Goal: Task Accomplishment & Management: Use online tool/utility

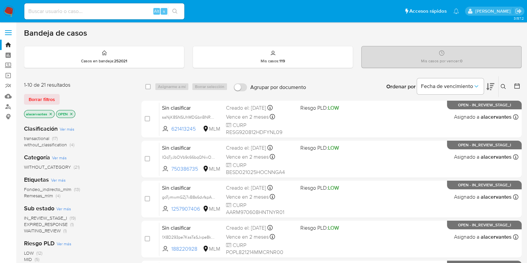
click at [70, 145] on span "(4)" at bounding box center [72, 144] width 5 height 7
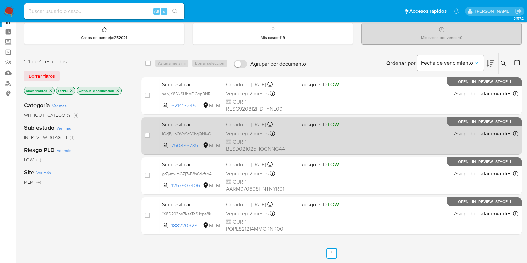
scroll to position [41, 0]
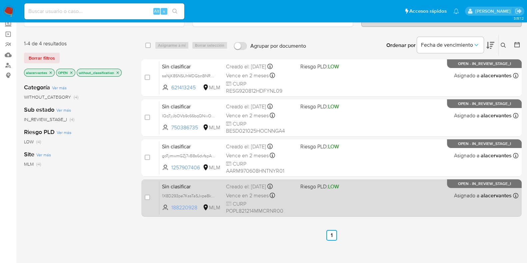
drag, startPoint x: 199, startPoint y: 207, endPoint x: 171, endPoint y: 207, distance: 28.0
click at [171, 207] on span "188220928" at bounding box center [186, 207] width 30 height 7
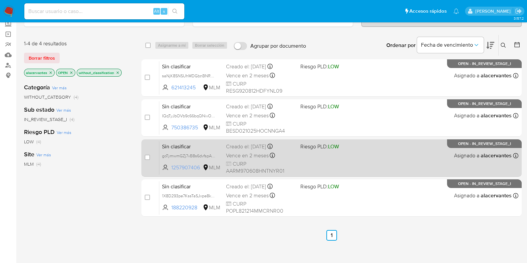
drag, startPoint x: 200, startPoint y: 164, endPoint x: 171, endPoint y: 168, distance: 29.9
click at [171, 168] on span "1257907406 MLM" at bounding box center [191, 167] width 59 height 7
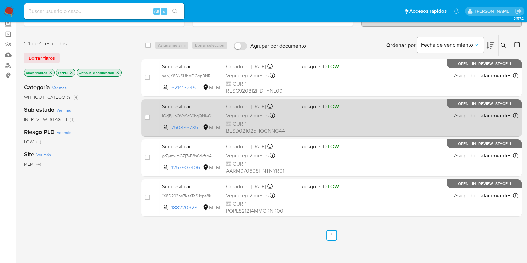
drag, startPoint x: 198, startPoint y: 128, endPoint x: 172, endPoint y: 133, distance: 27.1
click at [172, 133] on div "Sin clasificar IQqTyJbOVb9c66bqQNivOic3 750386735 MLM Riesgo PLD: LOW Creado el…" at bounding box center [338, 118] width 359 height 34
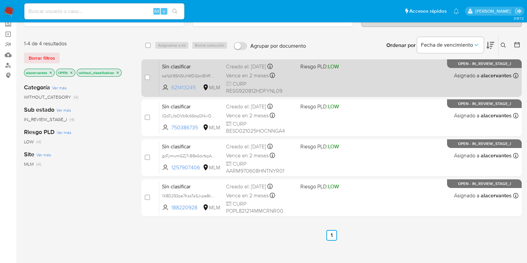
drag, startPoint x: 198, startPoint y: 89, endPoint x: 173, endPoint y: 88, distance: 25.0
click at [173, 88] on span "621413245" at bounding box center [186, 87] width 30 height 7
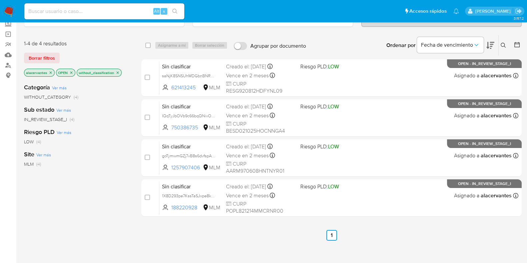
click at [12, 16] on img at bounding box center [8, 11] width 11 height 11
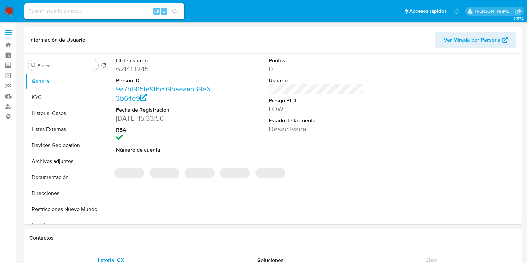
select select "10"
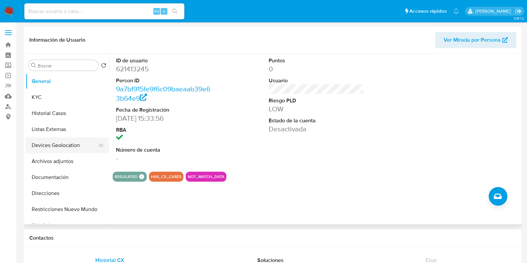
drag, startPoint x: 65, startPoint y: 148, endPoint x: 63, endPoint y: 152, distance: 4.8
click at [65, 148] on button "Devices Geolocation" at bounding box center [65, 145] width 78 height 16
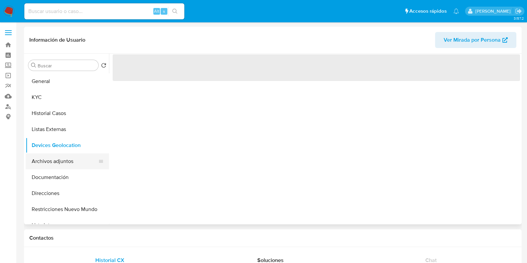
click at [58, 164] on button "Archivos adjuntos" at bounding box center [65, 161] width 78 height 16
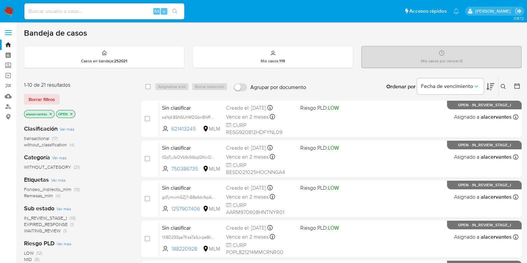
click at [108, 11] on input at bounding box center [104, 11] width 160 height 9
paste input "188220928"
type input "188220928"
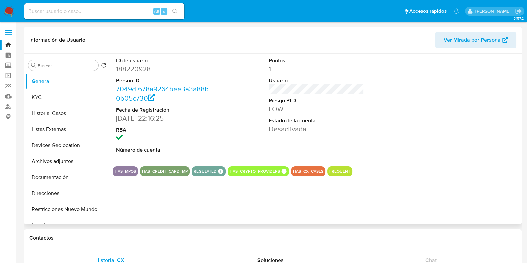
select select "10"
click at [52, 114] on button "Historial Casos" at bounding box center [65, 113] width 78 height 16
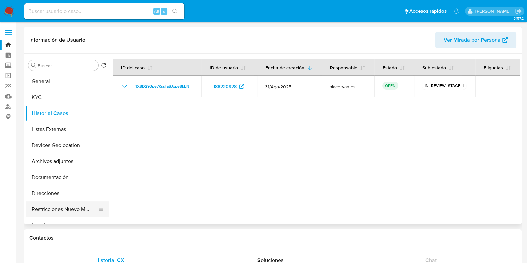
click at [69, 210] on button "Restricciones Nuevo Mundo" at bounding box center [65, 209] width 78 height 16
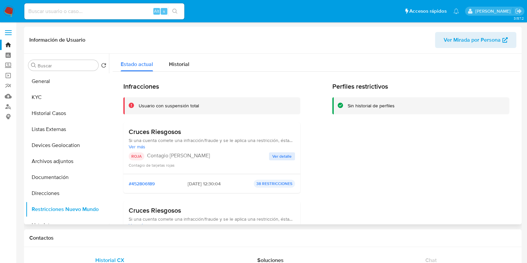
click at [278, 159] on span "Ver detalle" at bounding box center [281, 156] width 19 height 7
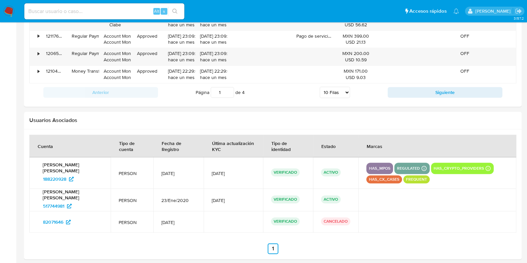
scroll to position [815, 0]
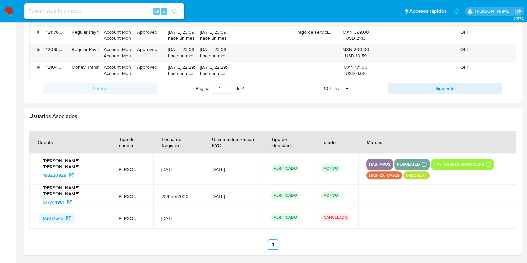
click at [62, 216] on span "82071646" at bounding box center [53, 218] width 20 height 11
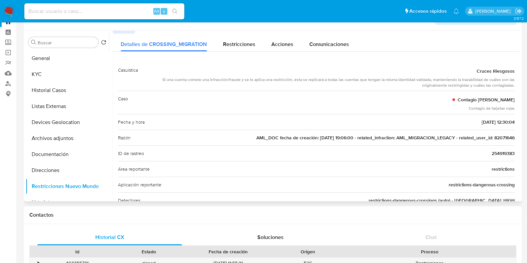
scroll to position [0, 0]
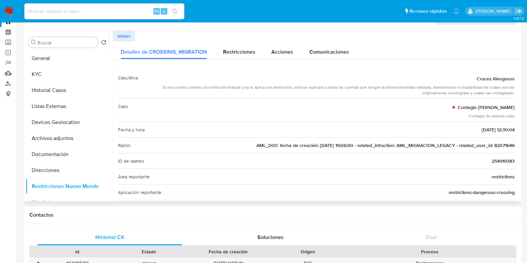
click at [124, 37] on span "Volver" at bounding box center [123, 35] width 13 height 9
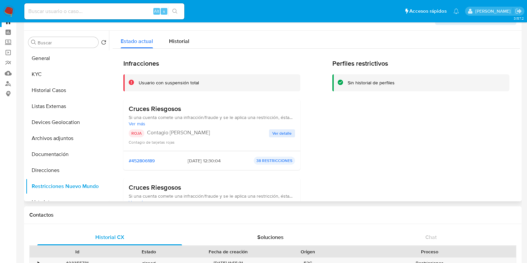
click at [279, 131] on span "Ver detalle" at bounding box center [281, 133] width 19 height 7
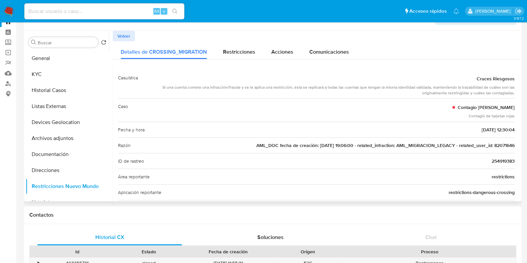
scroll to position [41, 0]
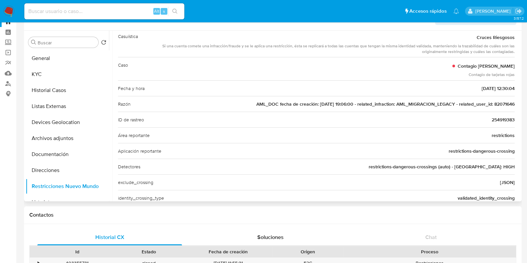
click at [503, 104] on span "AML_DOC fecha de creación: 09/01/2020 19:06:00 - related_infraction: AML_MIGRAC…" at bounding box center [385, 104] width 258 height 7
click at [87, 9] on input at bounding box center [104, 11] width 160 height 9
click at [12, 46] on label "Screening" at bounding box center [39, 42] width 79 height 10
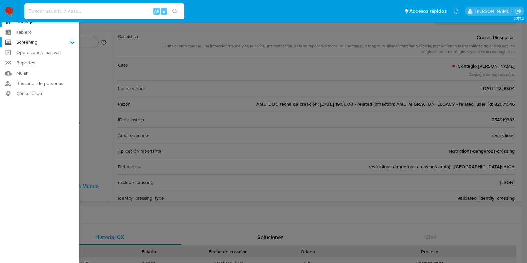
click at [0, 0] on input "Screening" at bounding box center [0, 0] width 0 height 0
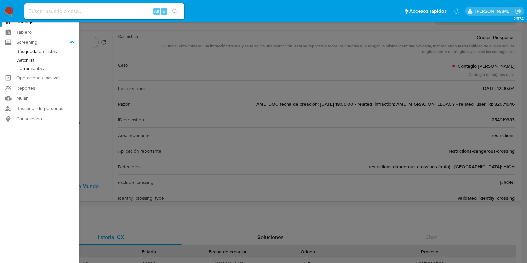
click at [38, 68] on link "Herramientas" at bounding box center [39, 68] width 79 height 8
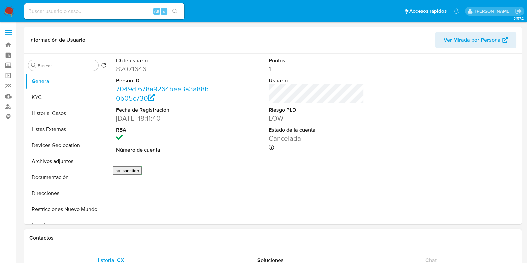
select select "10"
click at [59, 112] on button "Historial Casos" at bounding box center [65, 113] width 78 height 16
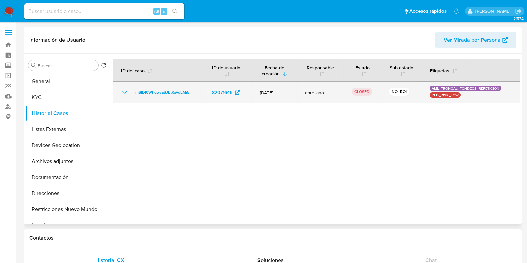
click at [126, 93] on icon "Mostrar/Ocultar" at bounding box center [125, 92] width 8 height 8
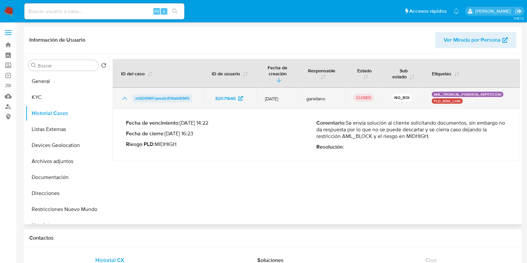
click at [143, 98] on span "mSlDI0WFqwvaSJEtKaVdEMi5" at bounding box center [162, 98] width 54 height 8
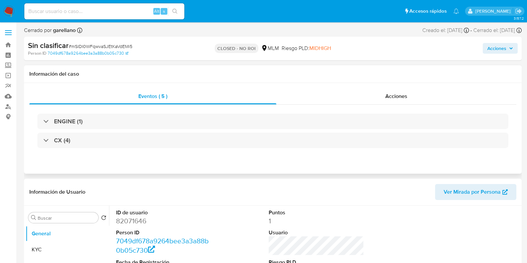
select select "10"
click at [416, 84] on div "Eventos ( 5 ) Acciones ENGINE (1) CX (4)" at bounding box center [273, 128] width 498 height 91
click at [409, 97] on div "Acciones" at bounding box center [396, 96] width 240 height 16
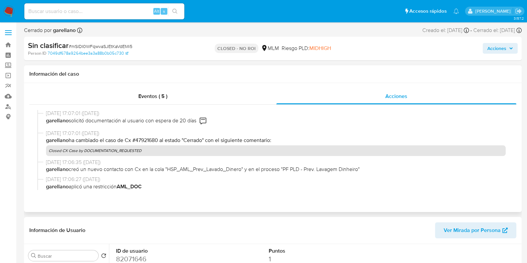
scroll to position [228, 0]
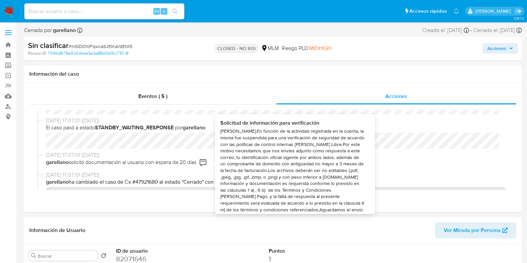
click at [230, 165] on div "Hola Lorena,En función de la actividad registrada en la cuenta, la misma fue su…" at bounding box center [292, 173] width 144 height 91
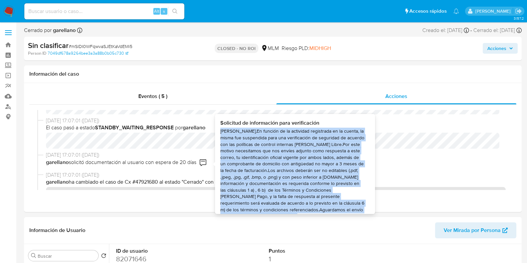
click at [230, 165] on div "Hola Lorena,En función de la actividad registrada en la cuenta, la misma fue su…" at bounding box center [292, 173] width 144 height 91
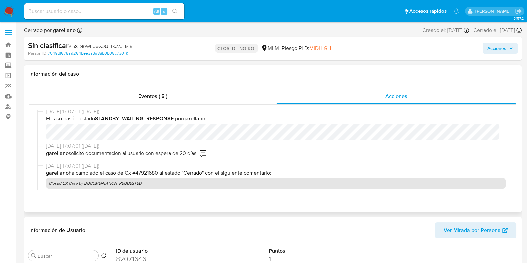
scroll to position [250, 0]
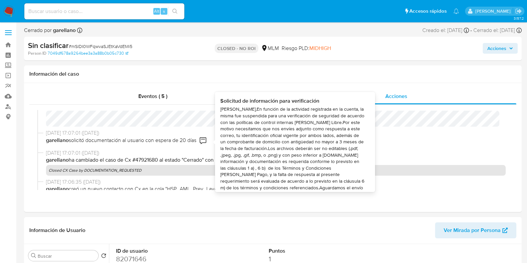
click at [243, 144] on div "Hola Lorena,En función de la actividad registrada en la cuenta, la misma fue su…" at bounding box center [292, 151] width 144 height 91
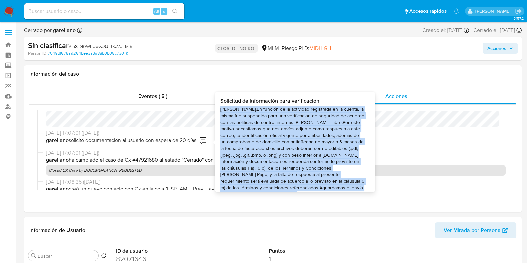
click at [243, 144] on div "Hola Lorena,En función de la actividad registrada en la cuenta, la misma fue su…" at bounding box center [292, 151] width 144 height 91
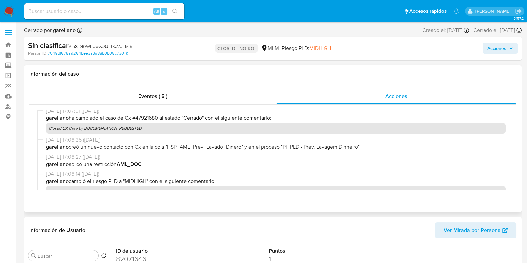
scroll to position [333, 0]
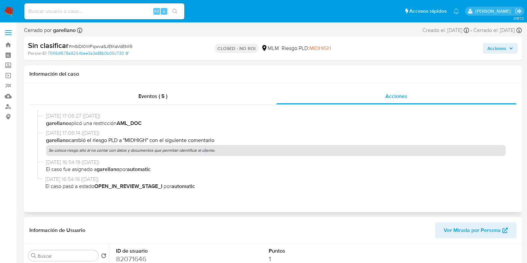
click at [202, 151] on p "Se coloca riesgo alto al no contar con datos y documentos que permitan identifi…" at bounding box center [276, 150] width 460 height 11
copy p "Se coloca riesgo alto al no contar con datos y documentos que permitan identifi…"
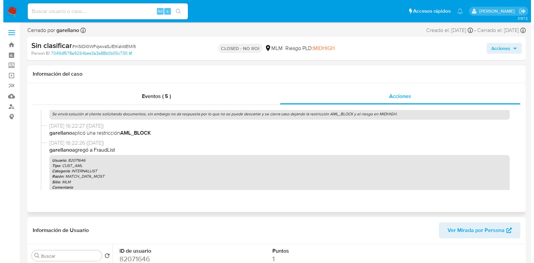
scroll to position [61, 0]
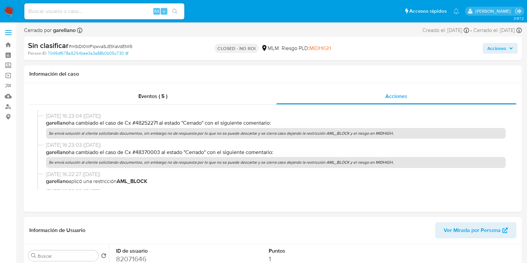
click at [125, 9] on input at bounding box center [104, 11] width 160 height 9
paste input "400788427"
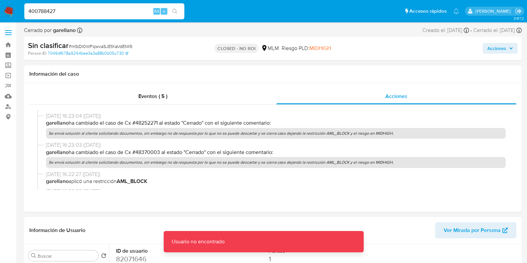
click at [125, 17] on div "400788427 Alt s" at bounding box center [104, 11] width 160 height 16
click at [125, 11] on input "400788427" at bounding box center [104, 11] width 160 height 9
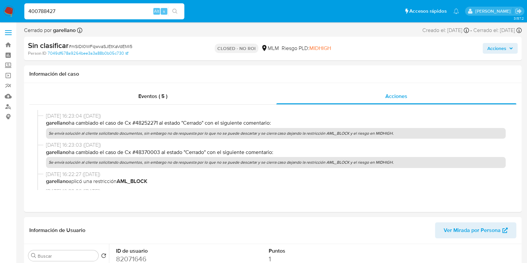
type input "400788427"
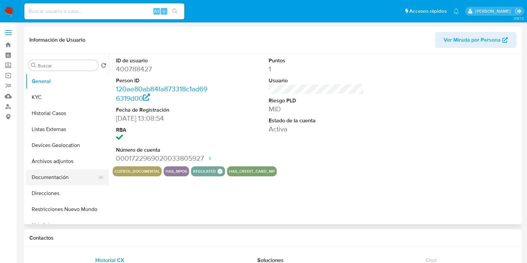
click at [73, 179] on button "Documentación" at bounding box center [65, 177] width 78 height 16
select select "10"
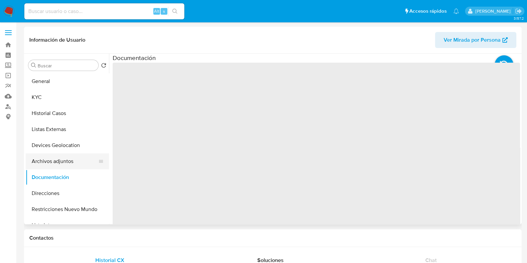
click at [69, 160] on button "Archivos adjuntos" at bounding box center [65, 161] width 78 height 16
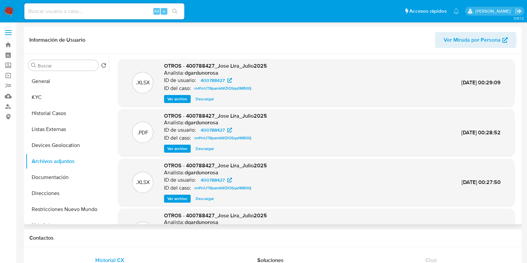
click at [177, 150] on span "Ver archivo" at bounding box center [177, 148] width 20 height 7
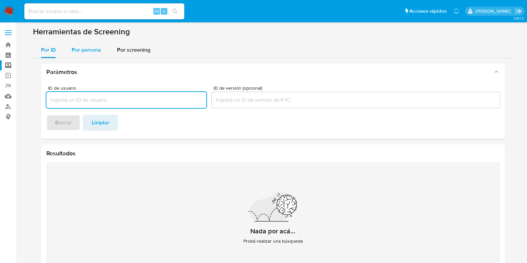
click at [88, 46] on span "Por persona" at bounding box center [86, 50] width 29 height 8
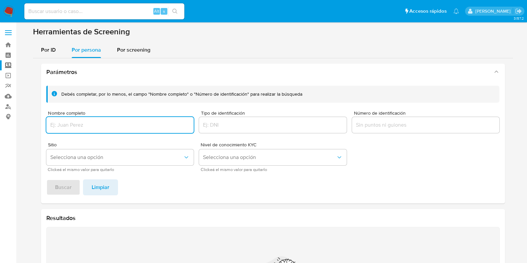
click at [103, 122] on input "Nombre completo" at bounding box center [120, 125] width 148 height 9
click at [73, 187] on button "Buscar" at bounding box center [63, 187] width 34 height 16
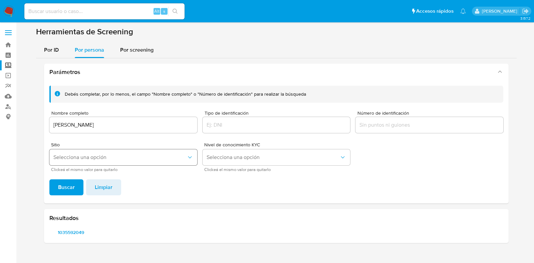
click at [79, 157] on span "Selecciona una opción" at bounding box center [119, 157] width 133 height 7
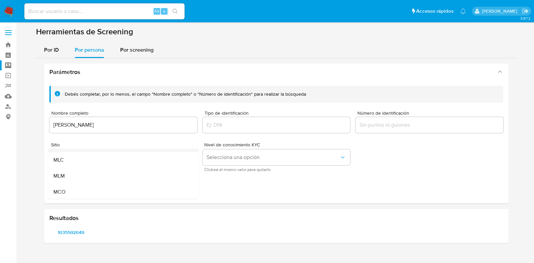
scroll to position [41, 0]
drag, startPoint x: 75, startPoint y: 166, endPoint x: 72, endPoint y: 174, distance: 9.0
click at [75, 165] on div "MLM" at bounding box center [121, 163] width 136 height 16
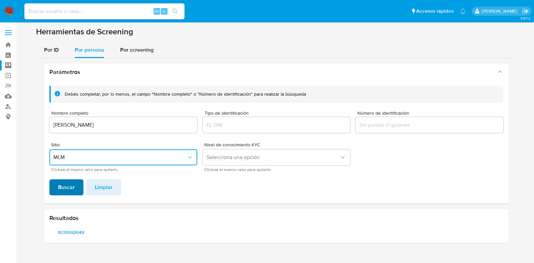
click at [68, 190] on span "Buscar" at bounding box center [66, 187] width 17 height 15
click at [76, 234] on span "1035592049" at bounding box center [71, 232] width 34 height 9
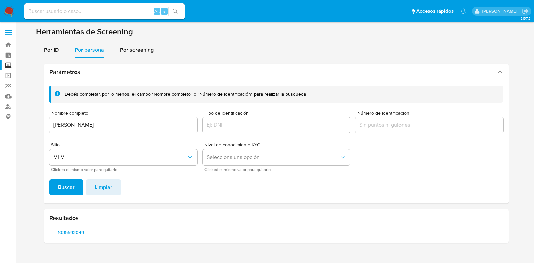
click at [101, 125] on input "JOSE EMMANUEL OCHOA ROMAN" at bounding box center [123, 125] width 148 height 9
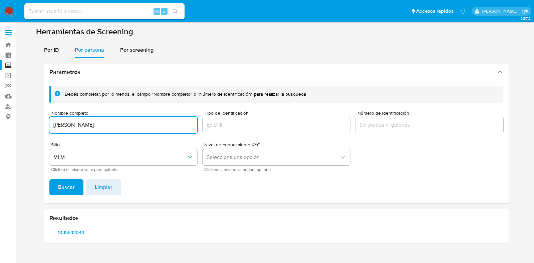
click at [101, 125] on input "JOSE EMMANUEL OCHOA ROMAN" at bounding box center [123, 125] width 148 height 9
type input "LUIS FERNANDO HERNANDEZ VALADEZ"
click at [49, 179] on button "Buscar" at bounding box center [66, 187] width 34 height 16
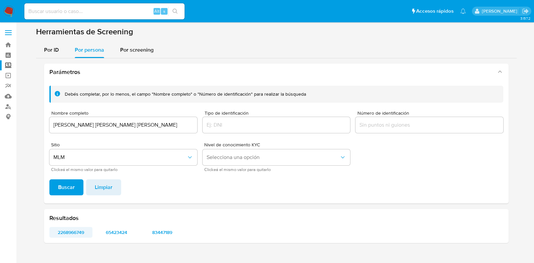
click at [78, 231] on span "2268966749" at bounding box center [71, 232] width 34 height 9
click at [121, 229] on span "65423424" at bounding box center [117, 232] width 34 height 9
click at [167, 232] on span "83447189" at bounding box center [162, 232] width 34 height 9
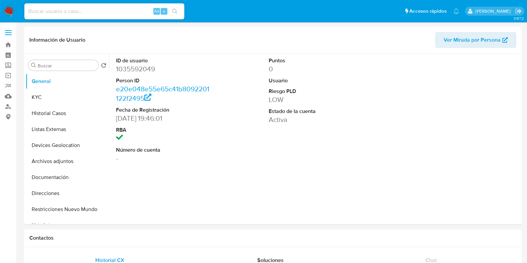
select select "10"
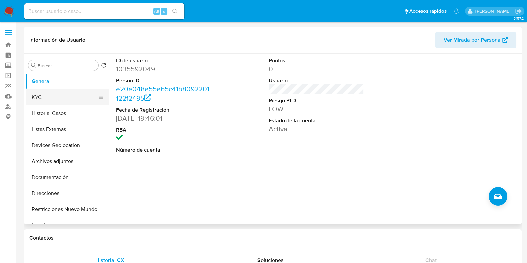
click at [47, 101] on button "KYC" at bounding box center [65, 97] width 78 height 16
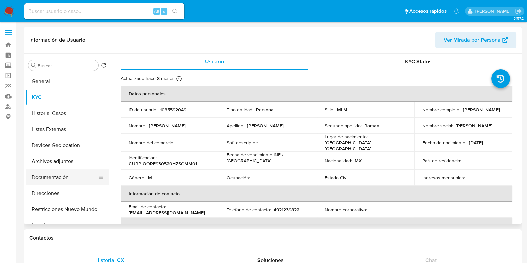
click at [70, 179] on button "Documentación" at bounding box center [65, 177] width 78 height 16
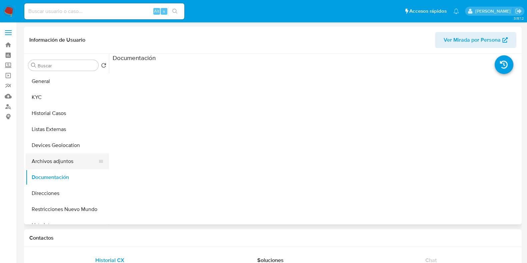
click at [66, 160] on button "Archivos adjuntos" at bounding box center [65, 161] width 78 height 16
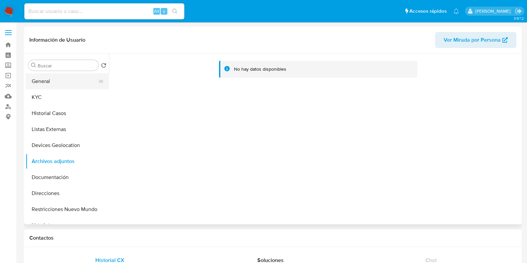
click at [57, 76] on button "General" at bounding box center [65, 81] width 78 height 16
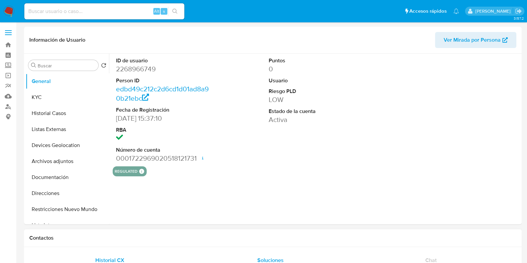
select select "10"
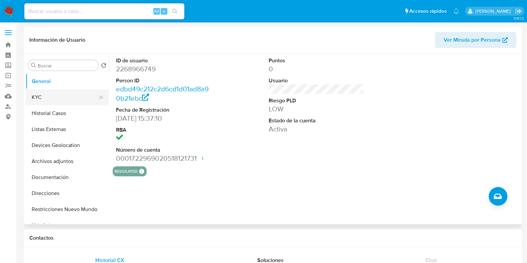
click at [62, 100] on button "KYC" at bounding box center [65, 97] width 78 height 16
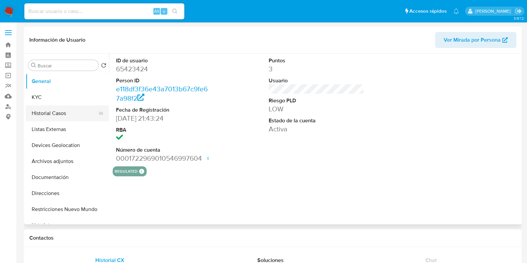
click at [57, 111] on button "Historial Casos" at bounding box center [65, 113] width 78 height 16
select select "10"
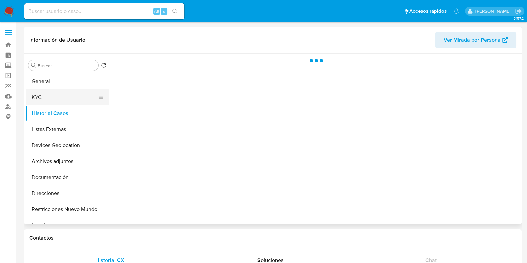
click at [55, 99] on button "KYC" at bounding box center [65, 97] width 78 height 16
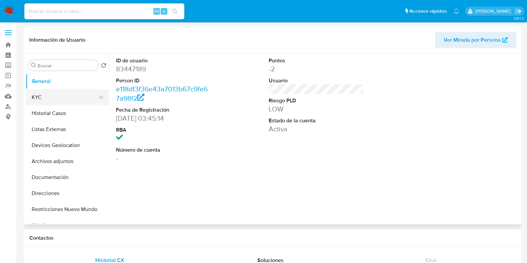
click at [51, 104] on button "KYC" at bounding box center [65, 97] width 78 height 16
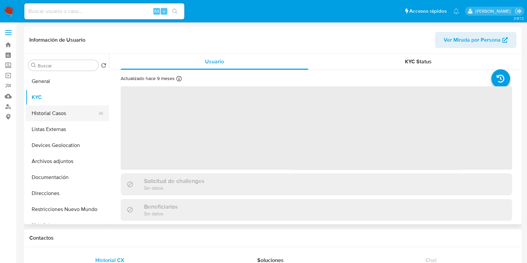
select select "10"
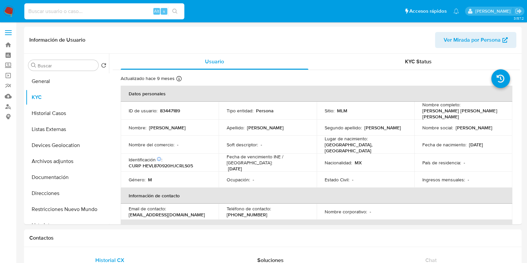
click at [118, 12] on input at bounding box center [104, 11] width 160 height 9
paste input "188220928"
type input "188220928"
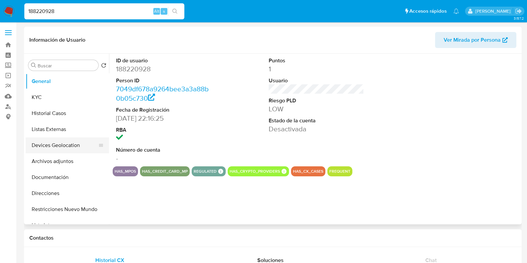
select select "10"
click at [75, 157] on button "Archivos adjuntos" at bounding box center [65, 161] width 78 height 16
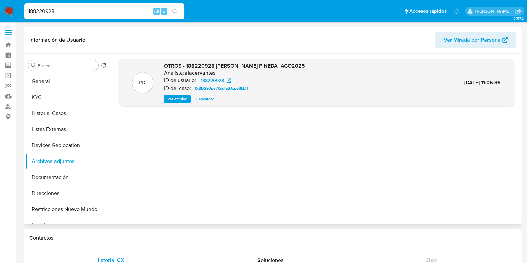
click at [185, 101] on span "Ver archivo" at bounding box center [177, 99] width 20 height 7
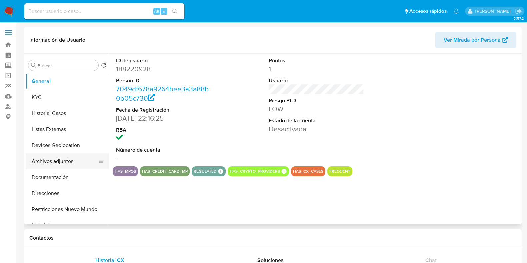
select select "10"
click at [63, 159] on button "Archivos adjuntos" at bounding box center [65, 161] width 78 height 16
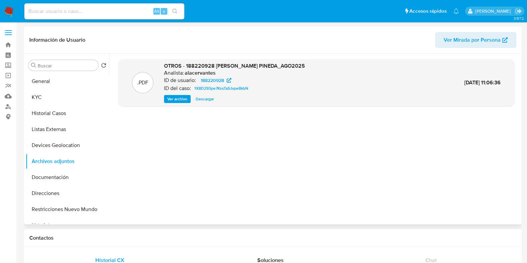
click at [179, 98] on span "Ver archivo" at bounding box center [177, 99] width 20 height 7
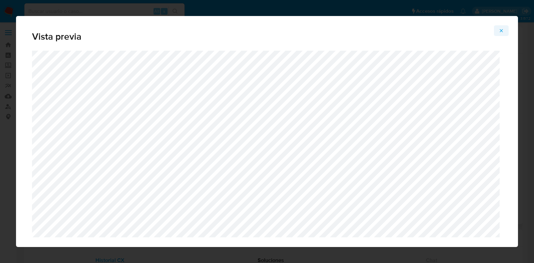
click at [497, 31] on button "Attachment preview" at bounding box center [501, 30] width 15 height 11
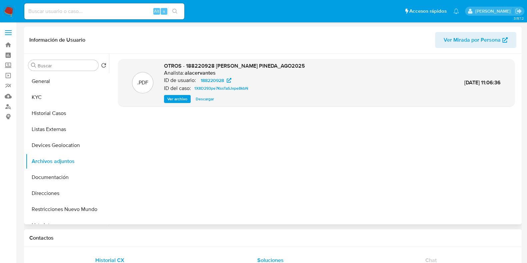
click at [343, 261] on button "Soluciones" at bounding box center [270, 260] width 161 height 16
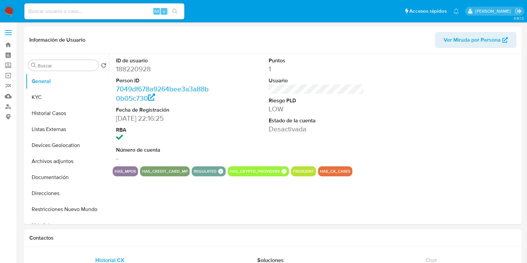
select select "10"
click at [98, 10] on input at bounding box center [104, 11] width 160 height 9
paste input "400788427"
type input "400788427"
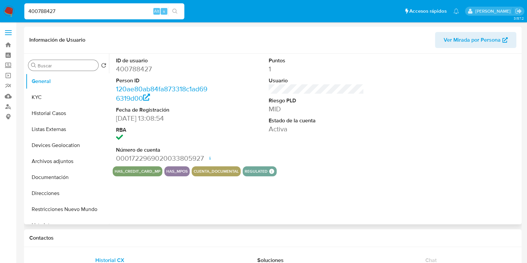
select select "10"
click at [66, 92] on button "KYC" at bounding box center [65, 97] width 78 height 16
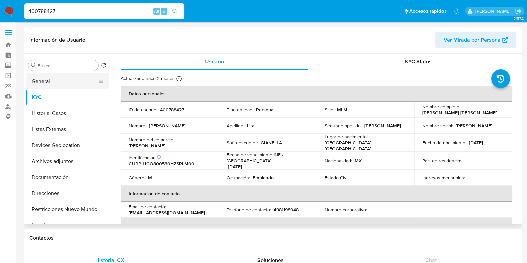
click at [76, 83] on button "General" at bounding box center [65, 81] width 78 height 16
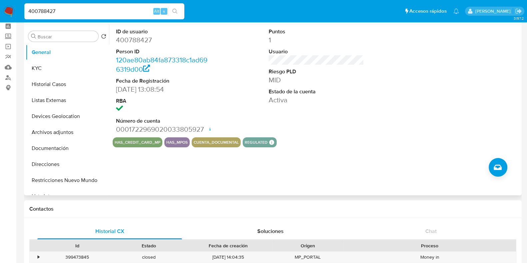
scroll to position [41, 0]
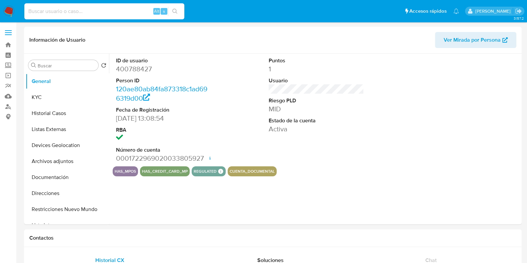
click at [61, 9] on input at bounding box center [104, 11] width 160 height 9
select select "10"
paste input "1257907406"
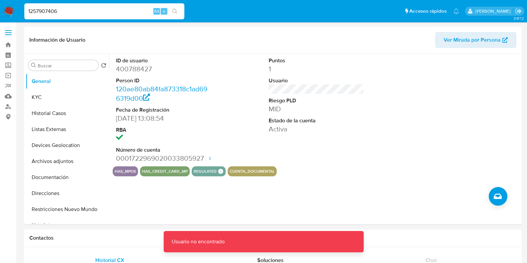
click at [69, 9] on input "1257907406" at bounding box center [104, 11] width 160 height 9
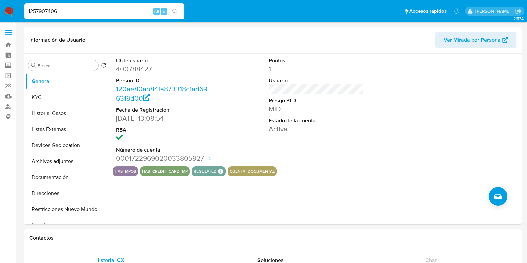
type input "1257907406"
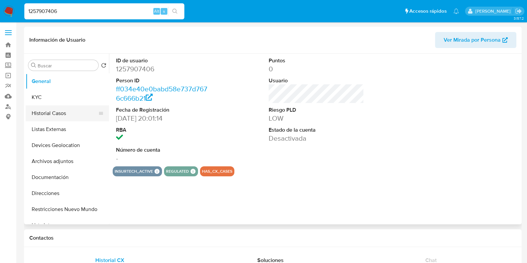
click at [76, 117] on button "Historial Casos" at bounding box center [65, 113] width 78 height 16
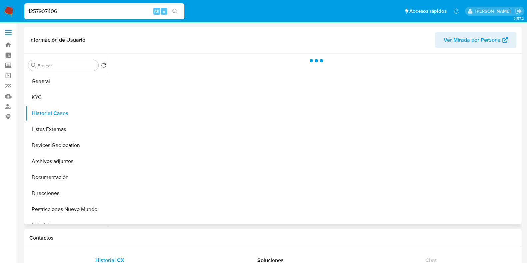
select select "10"
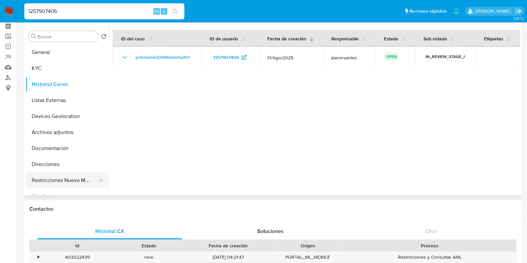
scroll to position [41, 0]
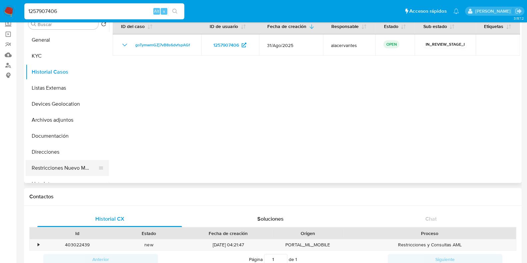
click at [59, 165] on button "Restricciones Nuevo Mundo" at bounding box center [65, 168] width 78 height 16
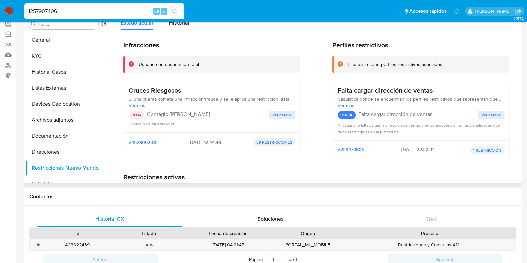
click at [281, 116] on span "Ver detalle" at bounding box center [281, 115] width 19 height 7
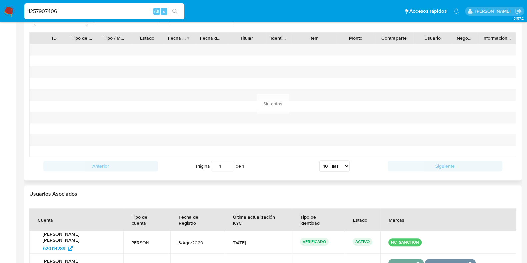
scroll to position [685, 0]
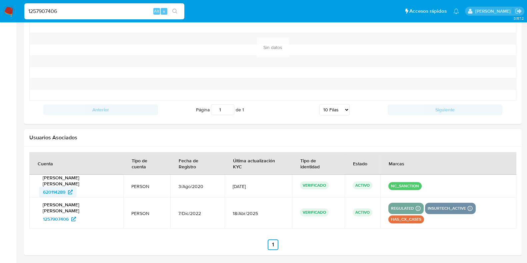
click at [63, 194] on span "620114289" at bounding box center [54, 192] width 22 height 11
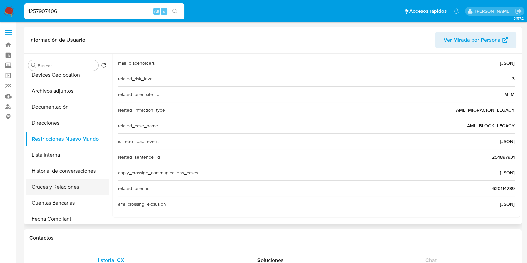
scroll to position [83, 0]
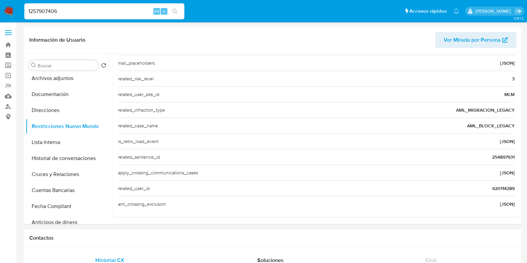
click at [130, 16] on div "1257907406 Alt s" at bounding box center [104, 11] width 160 height 16
click at [129, 9] on input "1257907406" at bounding box center [104, 11] width 160 height 9
paste input "750386735"
type input "750386735"
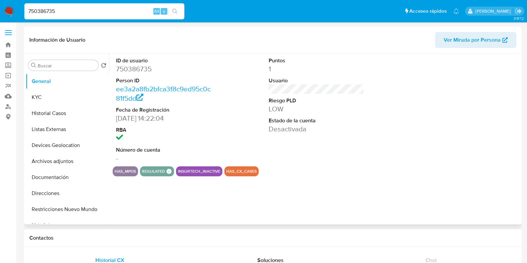
select select "10"
click at [65, 113] on button "Historial Casos" at bounding box center [65, 113] width 78 height 16
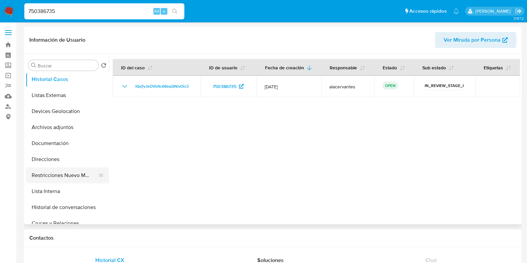
scroll to position [41, 0]
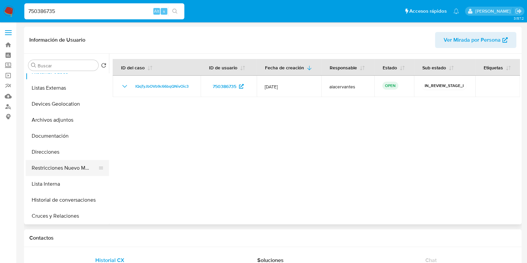
click at [74, 172] on button "Restricciones Nuevo Mundo" at bounding box center [65, 168] width 78 height 16
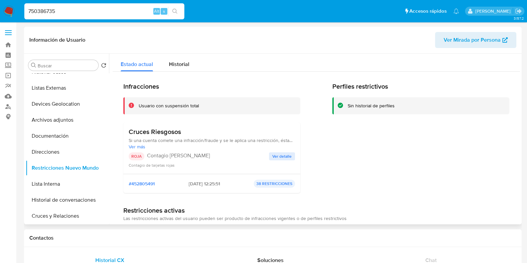
click at [277, 157] on span "Ver detalle" at bounding box center [281, 156] width 19 height 7
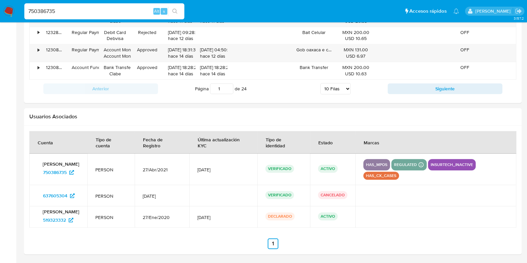
scroll to position [815, 0]
click at [69, 193] on span "637605304" at bounding box center [59, 195] width 32 height 11
click at [128, 12] on input "750386735" at bounding box center [104, 11] width 160 height 9
click at [127, 12] on input "750386735" at bounding box center [104, 11] width 160 height 9
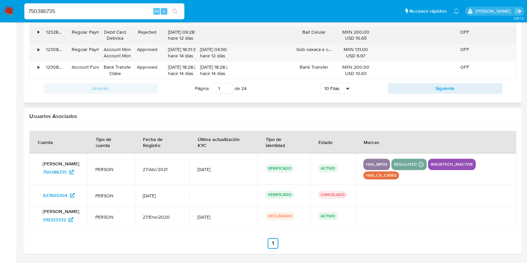
paste input "62141324"
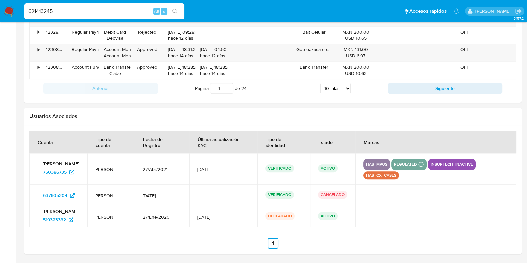
type input "621413245"
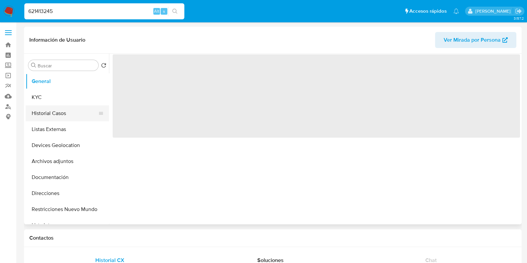
click at [58, 106] on button "Historial Casos" at bounding box center [65, 113] width 78 height 16
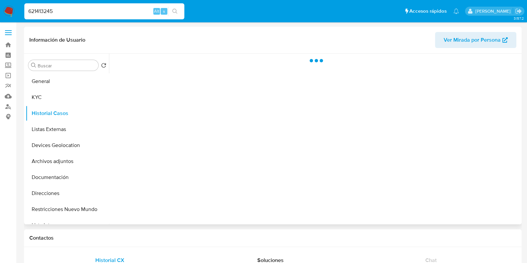
select select "10"
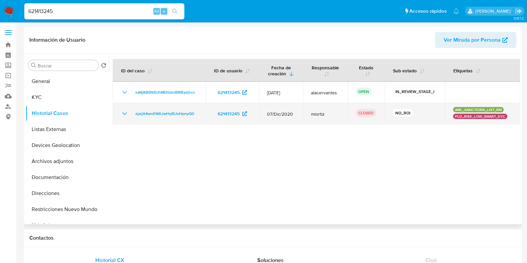
click at [127, 114] on icon "Mostrar/Ocultar" at bounding box center [125, 114] width 8 height 8
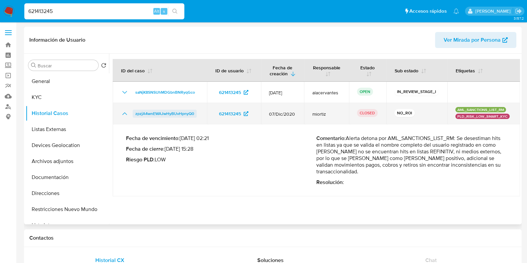
click at [184, 110] on span "zpzjA4wnEWAJwHyBUvHpnyQ0" at bounding box center [164, 114] width 59 height 8
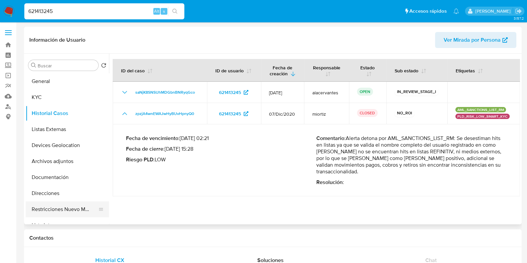
click at [66, 213] on button "Restricciones Nuevo Mundo" at bounding box center [65, 209] width 78 height 16
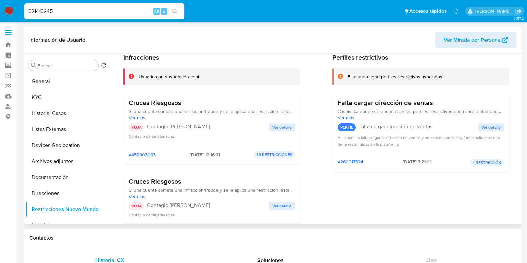
scroll to position [41, 0]
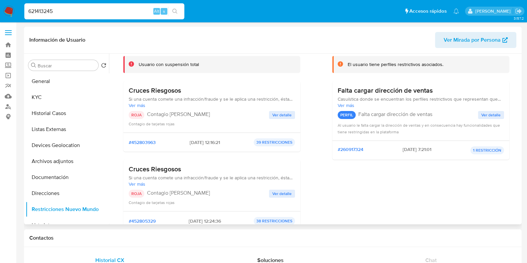
click at [283, 114] on span "Ver detalle" at bounding box center [281, 115] width 19 height 7
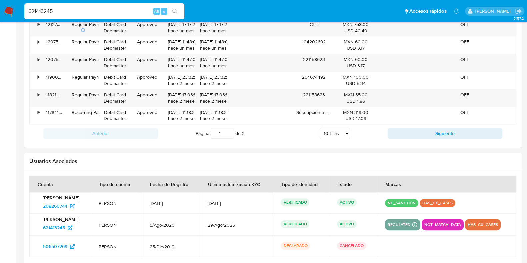
scroll to position [753, 0]
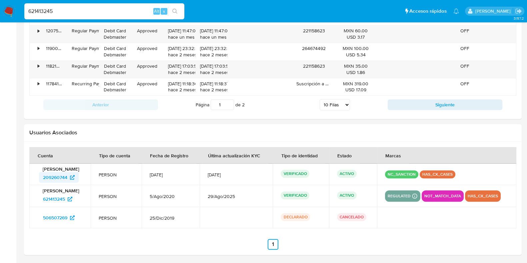
click at [62, 176] on span "209260744" at bounding box center [55, 177] width 24 height 11
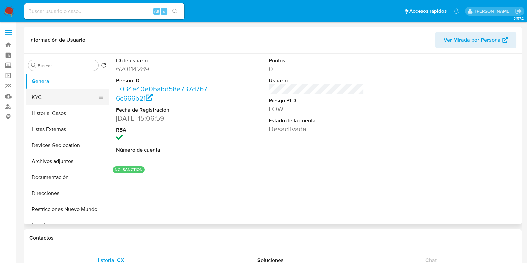
select select "10"
click at [67, 113] on button "Historial Casos" at bounding box center [65, 113] width 78 height 16
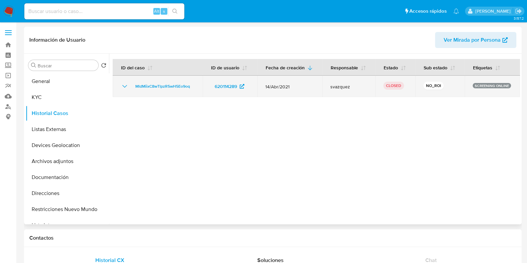
click at [128, 89] on icon "Mostrar/Ocultar" at bounding box center [125, 86] width 8 height 8
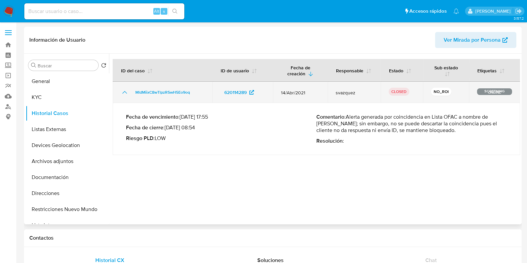
click at [126, 93] on icon "Mostrar/Ocultar" at bounding box center [124, 92] width 5 height 3
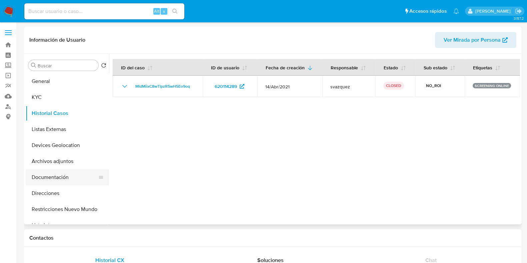
click at [63, 176] on button "Documentación" at bounding box center [65, 177] width 78 height 16
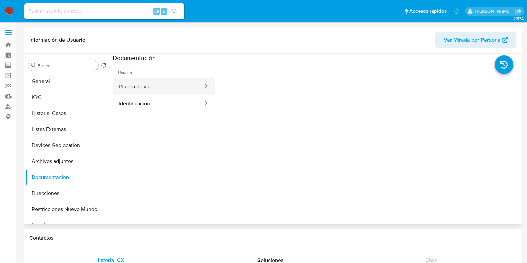
click at [155, 92] on button "Prueba de vida" at bounding box center [158, 86] width 91 height 17
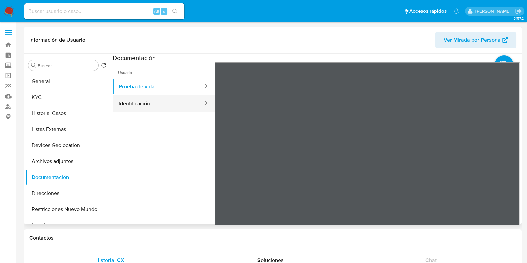
click at [155, 104] on button "Identificación" at bounding box center [158, 103] width 91 height 17
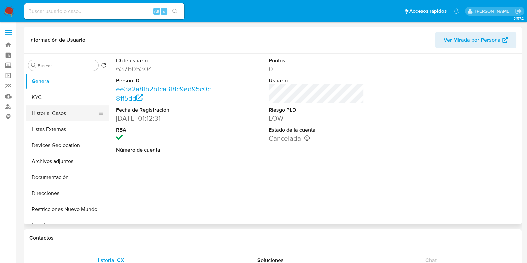
click at [75, 119] on button "Historial Casos" at bounding box center [65, 113] width 78 height 16
select select "10"
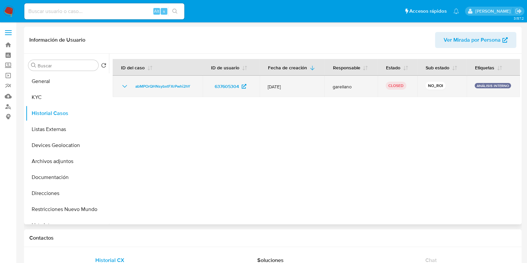
click at [126, 86] on icon "Mostrar/Ocultar" at bounding box center [125, 86] width 8 height 8
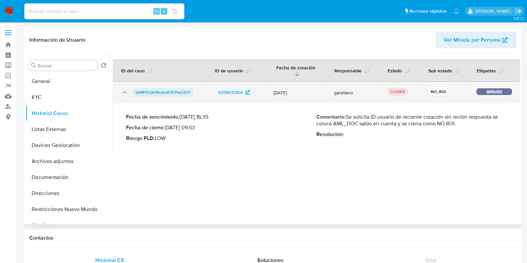
click at [162, 92] on span "abMPOrQHNsybxtFXrPwhi2hY" at bounding box center [162, 92] width 55 height 8
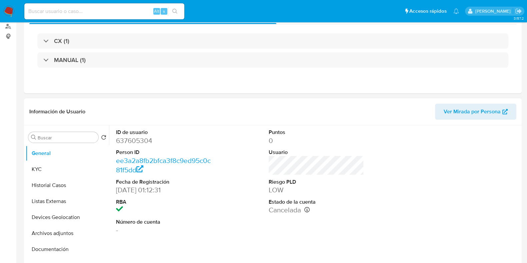
select select "10"
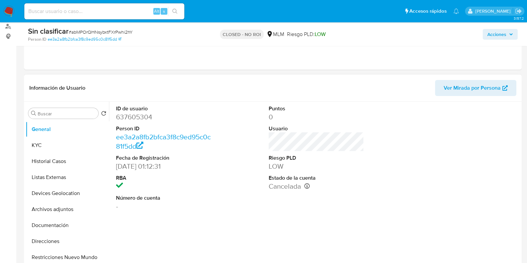
scroll to position [83, 0]
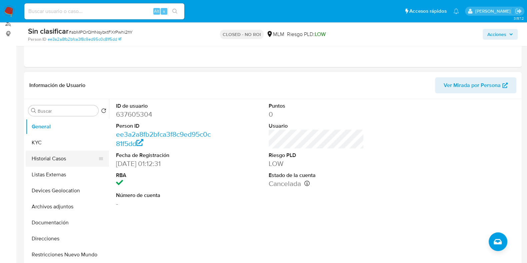
click at [71, 160] on button "Historial Casos" at bounding box center [65, 159] width 78 height 16
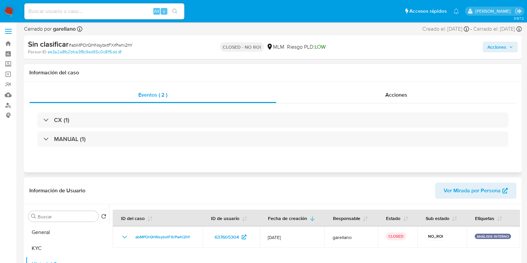
scroll to position [0, 0]
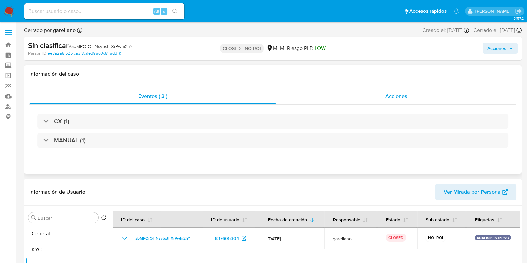
click at [439, 91] on div "Acciones" at bounding box center [396, 96] width 240 height 16
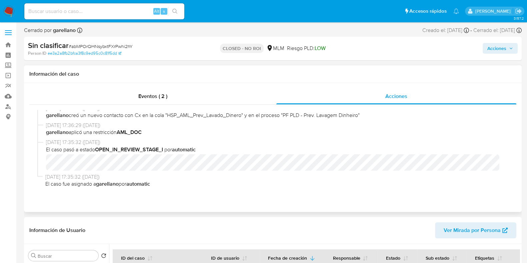
scroll to position [41, 0]
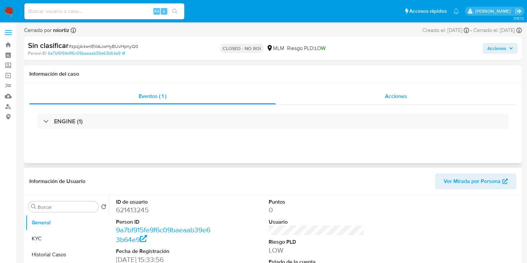
select select "10"
click at [418, 99] on div "Acciones" at bounding box center [396, 96] width 241 height 16
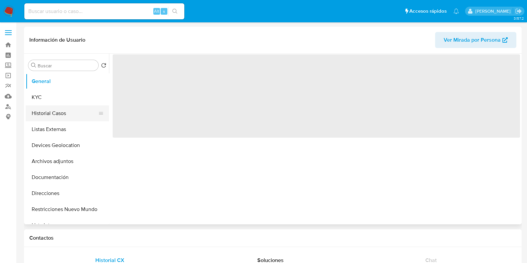
click at [84, 117] on button "Historial Casos" at bounding box center [65, 113] width 78 height 16
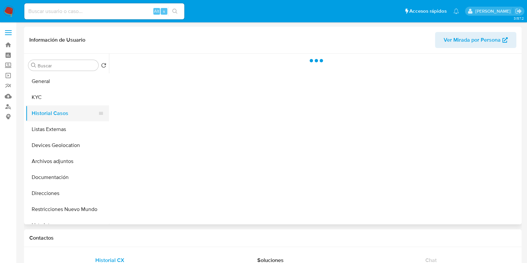
select select "10"
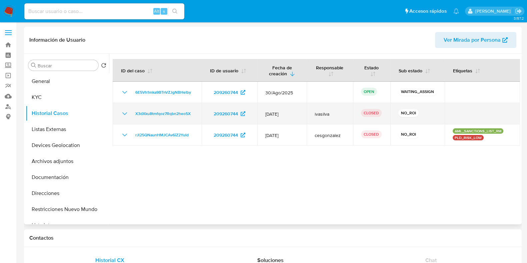
click at [130, 115] on div "X3dXku8tmfqoz7Rqbn2heo5X" at bounding box center [157, 114] width 73 height 8
click at [127, 116] on icon "Mostrar/Ocultar" at bounding box center [125, 114] width 8 height 8
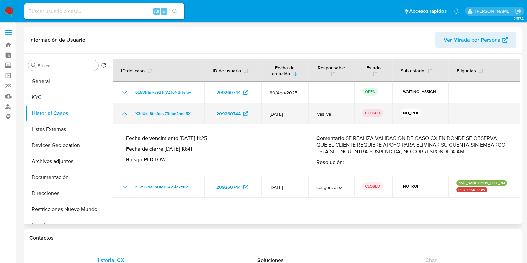
click at [127, 115] on icon "Mostrar/Ocultar" at bounding box center [125, 114] width 8 height 8
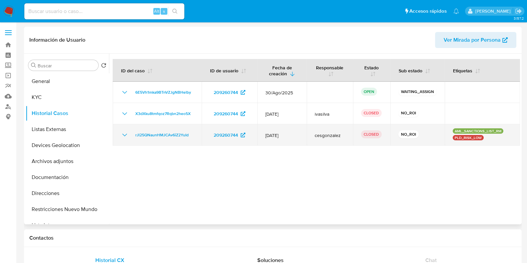
click at [127, 136] on icon "Mostrar/Ocultar" at bounding box center [125, 135] width 8 height 8
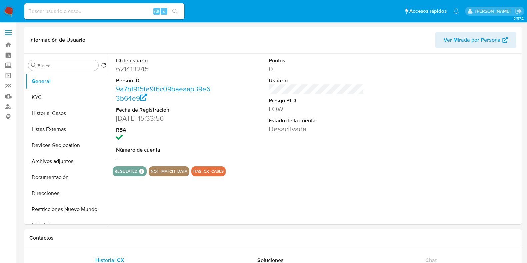
select select "10"
click at [5, 65] on label "Screening" at bounding box center [39, 65] width 79 height 10
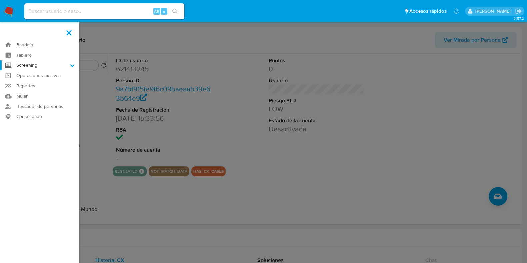
click at [0, 0] on input "Screening" at bounding box center [0, 0] width 0 height 0
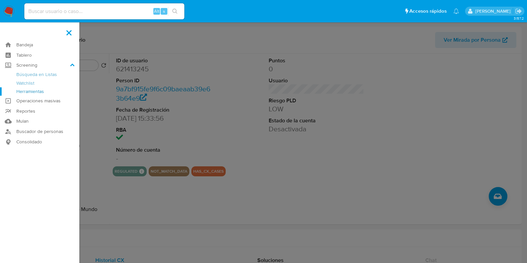
click at [43, 94] on link "Herramientas" at bounding box center [39, 91] width 79 height 8
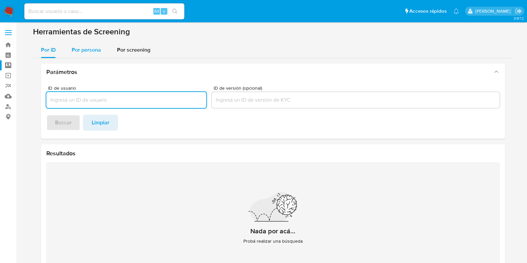
click at [90, 51] on span "Por persona" at bounding box center [86, 50] width 29 height 8
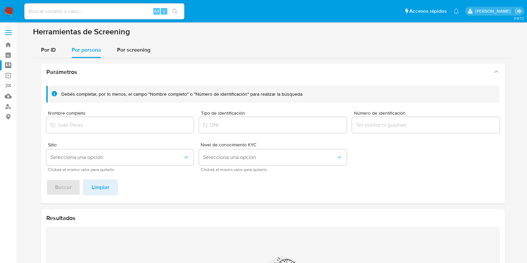
click at [108, 126] on input "Nombre completo" at bounding box center [120, 125] width 148 height 9
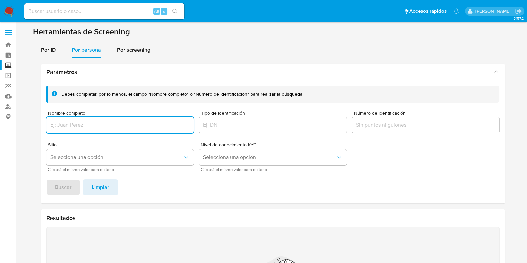
paste input "[PERSON_NAME]"
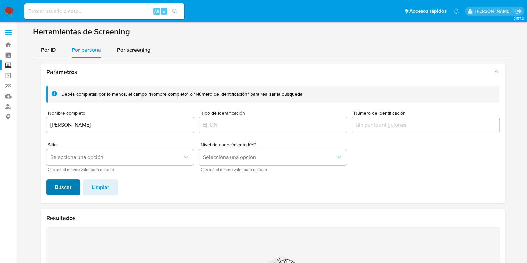
click at [72, 186] on button "Buscar" at bounding box center [63, 187] width 34 height 16
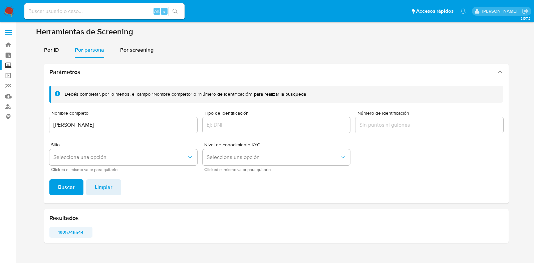
click at [79, 235] on span "1925746544" at bounding box center [71, 232] width 34 height 9
click at [169, 126] on input "DANIEL ARCEO ORTIZ" at bounding box center [123, 125] width 148 height 9
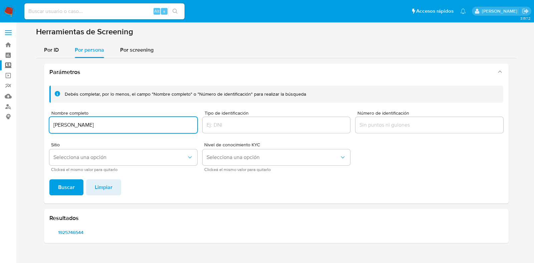
click at [169, 126] on input "DANIEL ARCEO ORTIZ" at bounding box center [123, 125] width 148 height 9
click at [169, 125] on input "DANIEL ARCEO ORTIZ" at bounding box center [123, 125] width 148 height 9
click at [77, 182] on button "Buscar" at bounding box center [66, 187] width 34 height 16
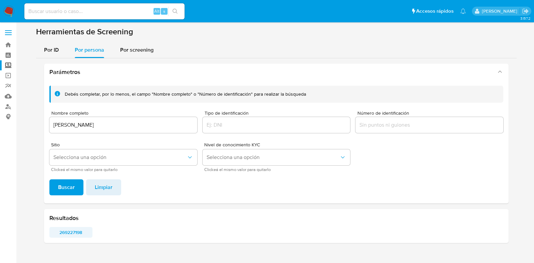
click at [72, 233] on span "269227198" at bounding box center [71, 232] width 34 height 9
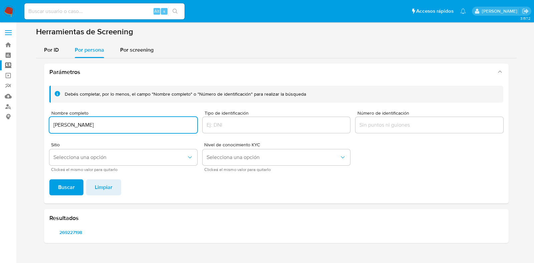
click at [90, 124] on input "AGUSTINA GONZALEZ RAMIREZ" at bounding box center [123, 125] width 148 height 9
click at [106, 125] on input "ABARROTERA RASA S DE RL DE CV" at bounding box center [123, 125] width 148 height 9
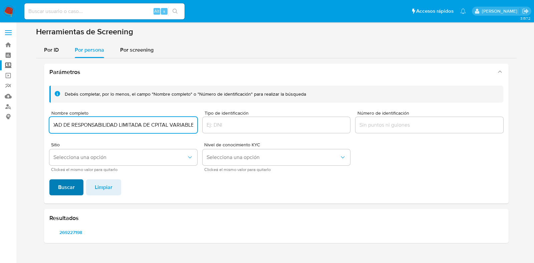
type input "ABARROTERA RASA SOCIEDAD DE RESPONSABILIDAD LIMITADA DE CPITAL VARIABLE"
click at [62, 187] on span "Buscar" at bounding box center [66, 187] width 17 height 15
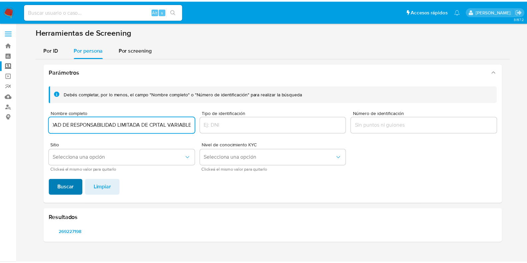
scroll to position [0, 0]
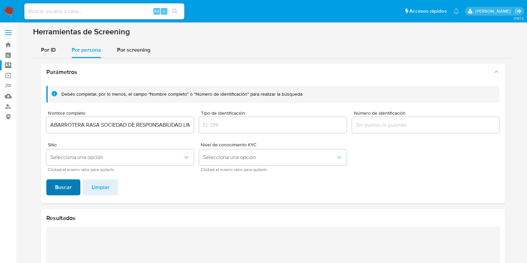
click at [62, 187] on span "Buscar" at bounding box center [63, 187] width 17 height 15
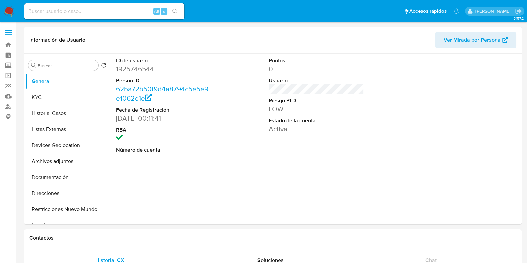
select select "10"
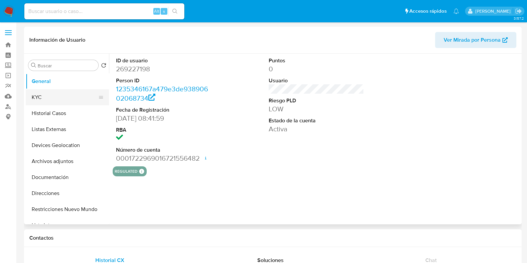
select select "10"
click at [68, 98] on button "KYC" at bounding box center [65, 97] width 78 height 16
